Goal: Information Seeking & Learning: Learn about a topic

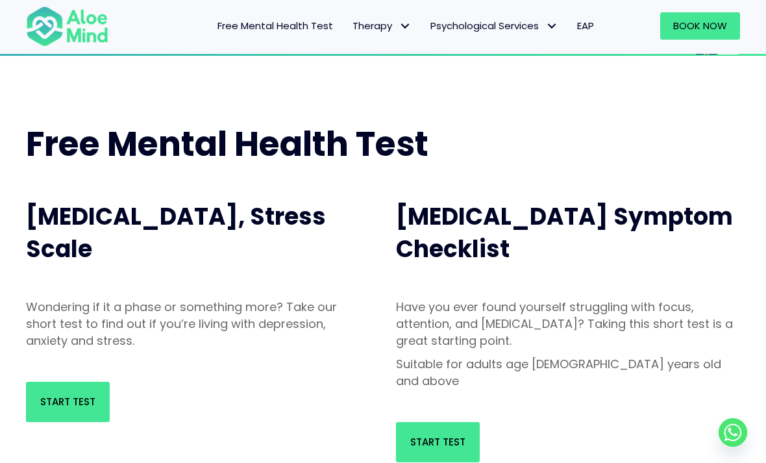
scroll to position [12, 0]
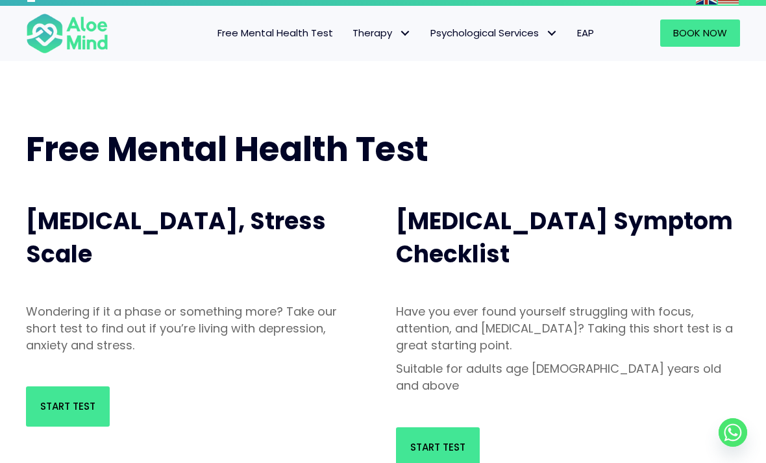
click at [60, 381] on div "Start Test" at bounding box center [198, 406] width 370 height 66
click at [44, 405] on span "Start Test" at bounding box center [67, 406] width 55 height 14
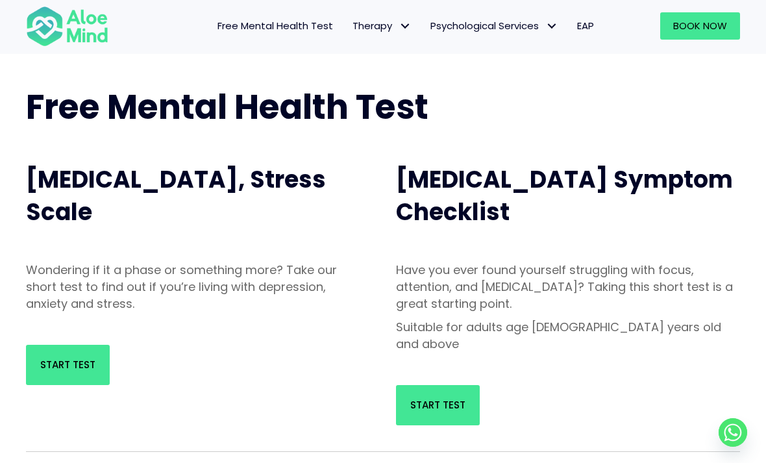
scroll to position [54, 0]
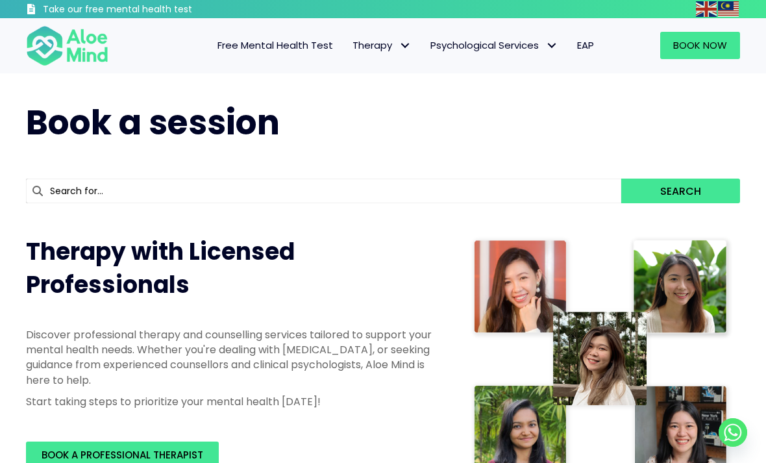
click at [712, 10] on img at bounding box center [706, 9] width 21 height 16
click at [731, 6] on img at bounding box center [728, 9] width 21 height 16
click at [310, 44] on span "Free Mental Health Test" at bounding box center [275, 45] width 116 height 14
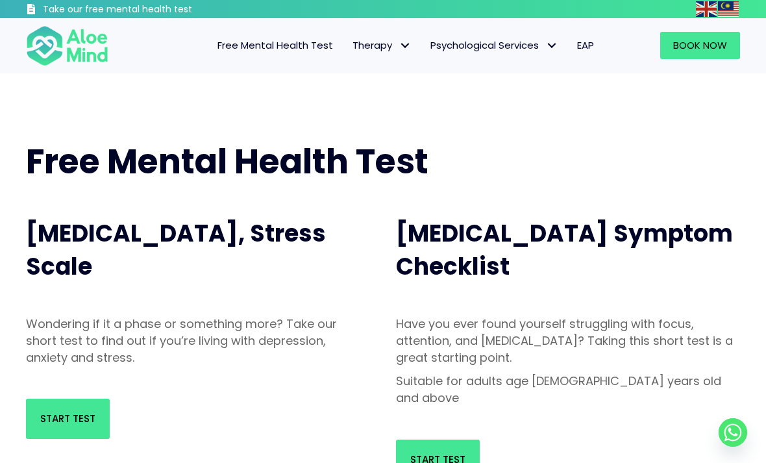
click at [0, 0] on span "Individual therapy" at bounding box center [0, 0] width 0 height 0
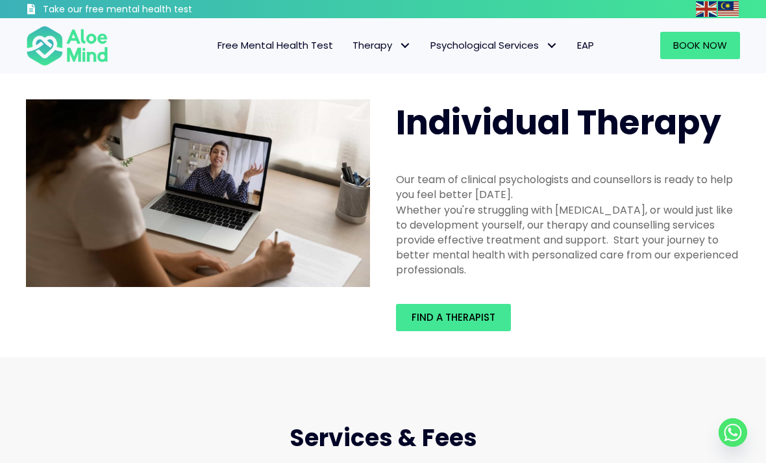
click at [293, 47] on span "Free Mental Health Test" at bounding box center [275, 45] width 116 height 14
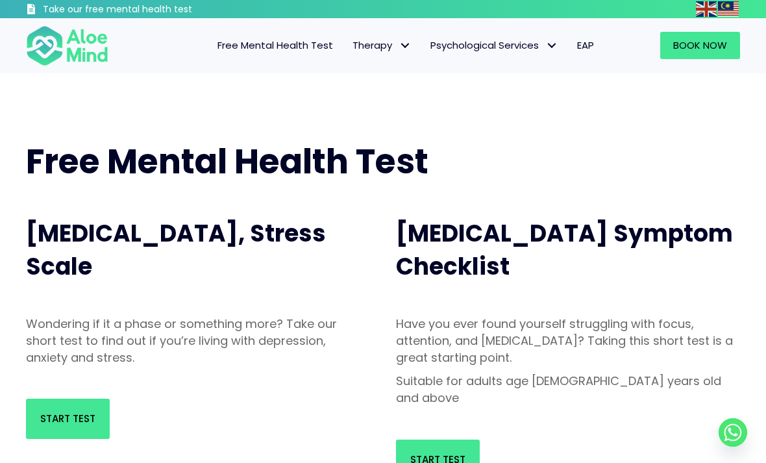
click at [75, 419] on span "Start Test" at bounding box center [67, 418] width 55 height 14
